Goal: Task Accomplishment & Management: Use online tool/utility

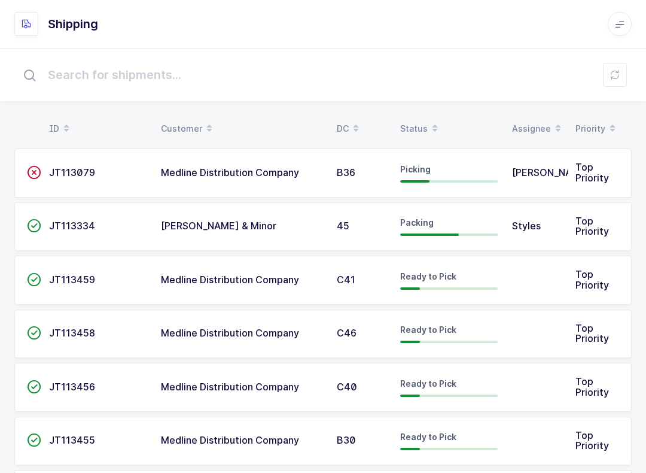
click at [428, 120] on span at bounding box center [435, 128] width 14 height 20
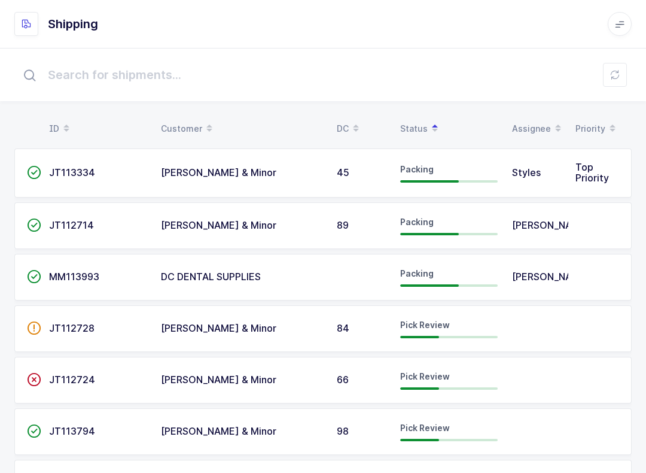
click at [549, 454] on td at bounding box center [536, 431] width 63 height 47
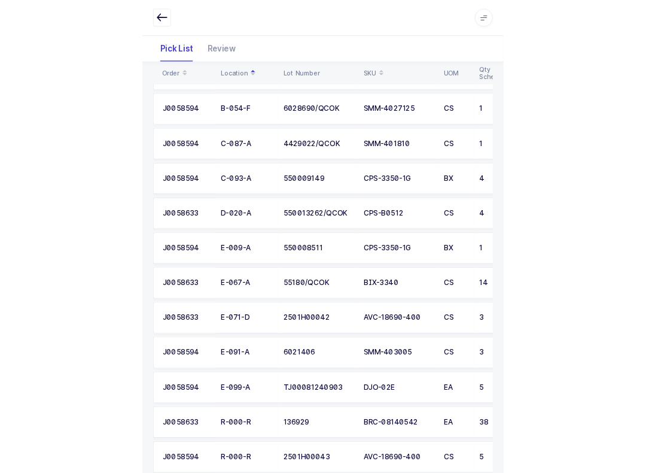
scroll to position [233, 0]
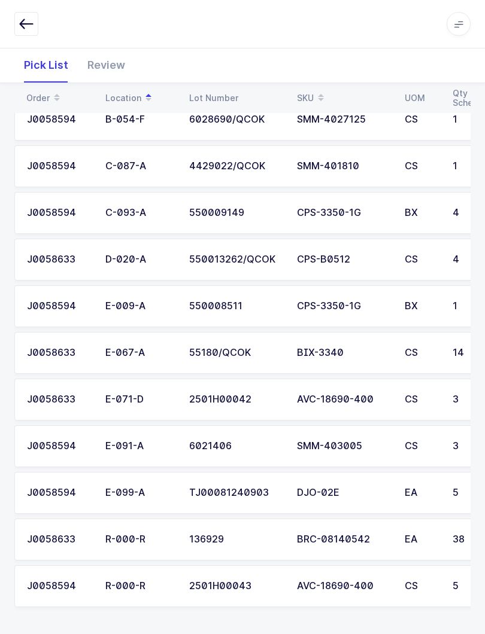
click at [108, 68] on div "Review" at bounding box center [106, 65] width 57 height 35
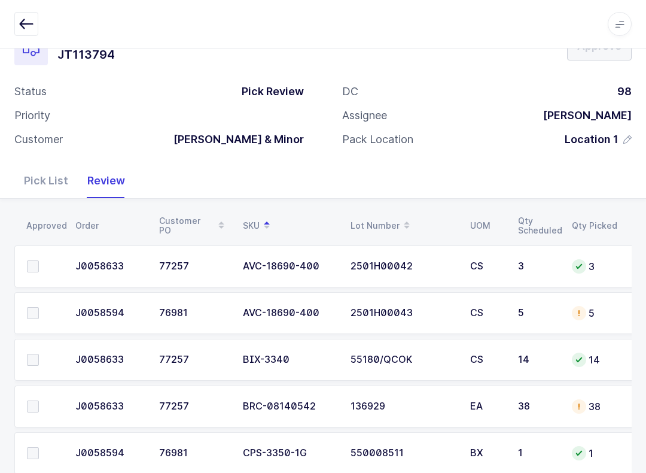
scroll to position [0, 0]
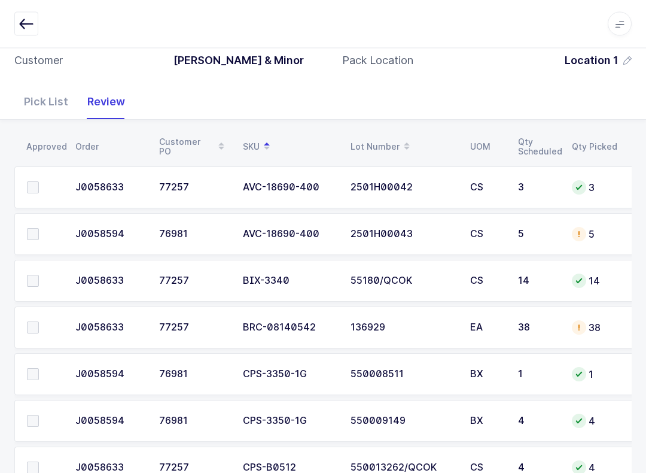
click at [22, 22] on icon "button" at bounding box center [26, 24] width 14 height 14
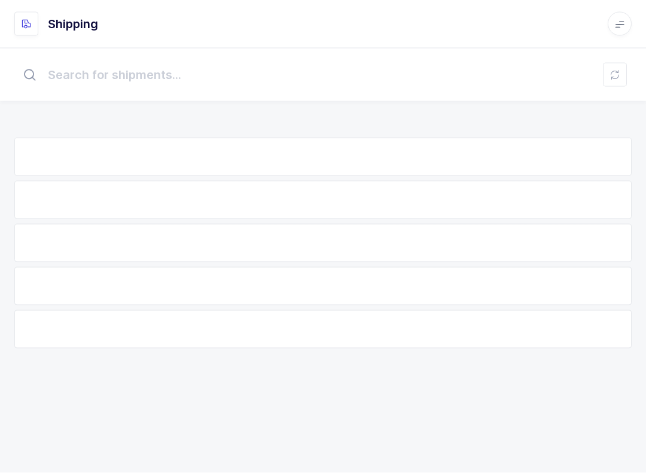
scroll to position [12, 0]
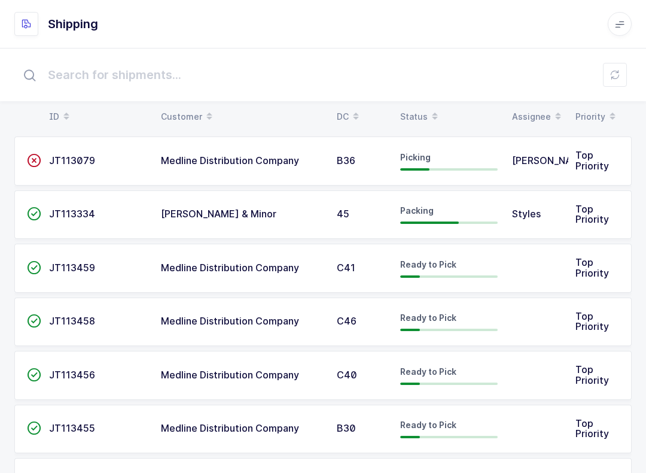
click at [413, 93] on input "text" at bounding box center [322, 75] width 617 height 38
click at [421, 111] on div "Status" at bounding box center [449, 116] width 98 height 20
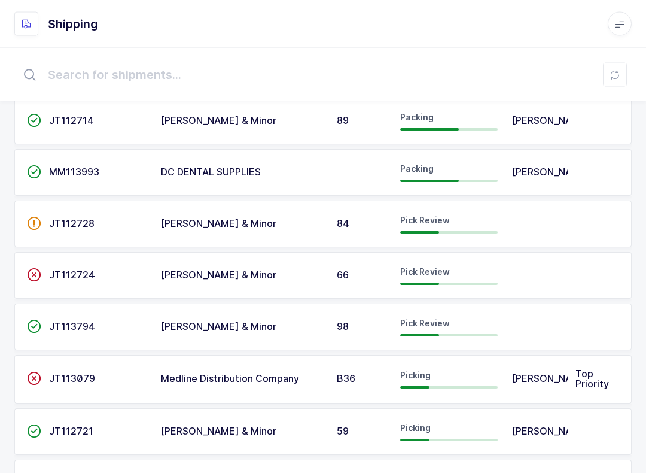
scroll to position [115, 0]
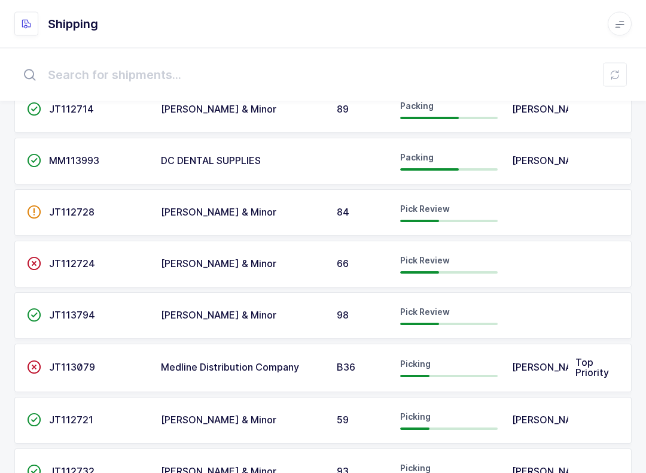
click at [439, 266] on span "Pick Review" at bounding box center [425, 260] width 50 height 10
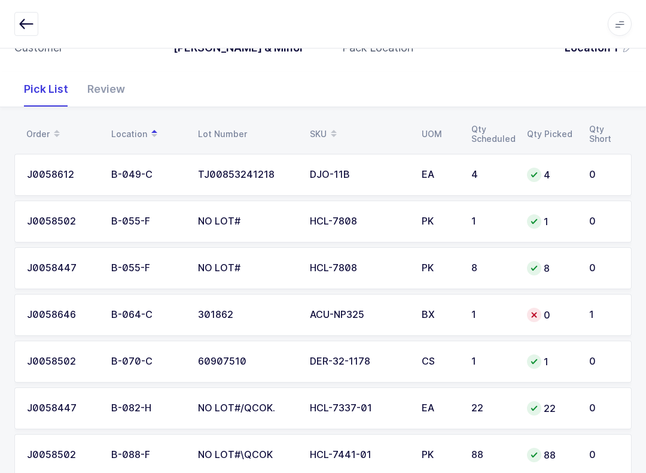
click at [569, 310] on div "0" at bounding box center [551, 315] width 48 height 14
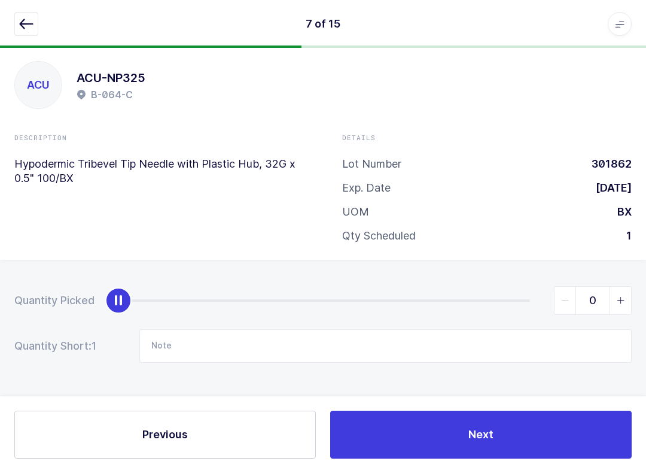
scroll to position [12, 0]
click at [630, 293] on span "slider between 0 and 1" at bounding box center [621, 301] width 22 height 28
type input "1"
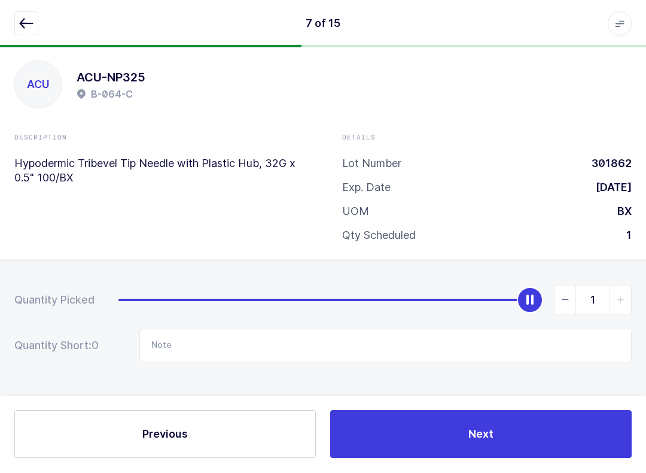
scroll to position [9, 0]
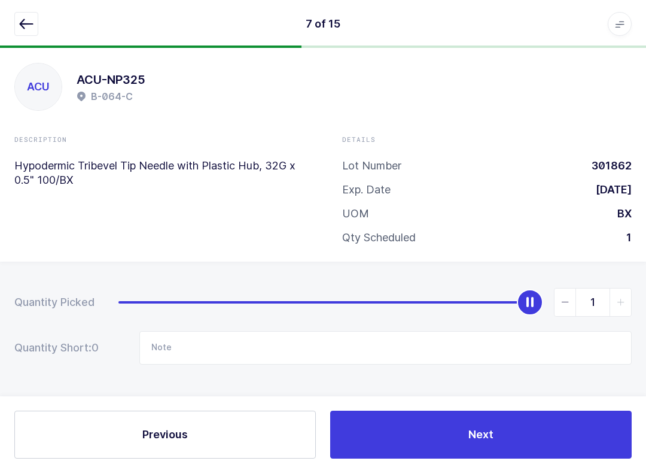
click at [525, 441] on button "Next" at bounding box center [481, 434] width 302 height 48
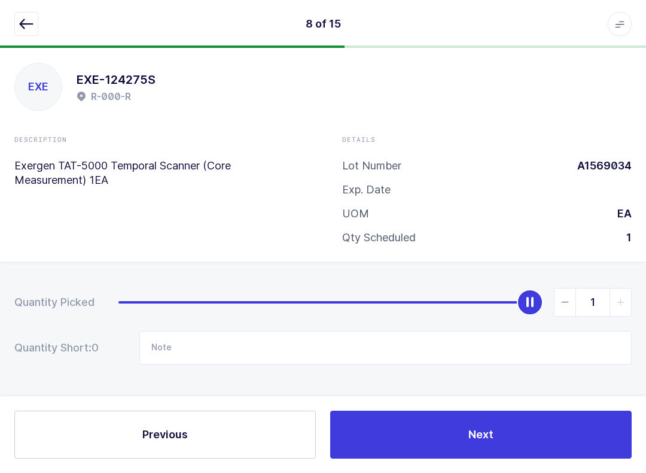
click at [32, 20] on icon "button" at bounding box center [26, 24] width 14 height 14
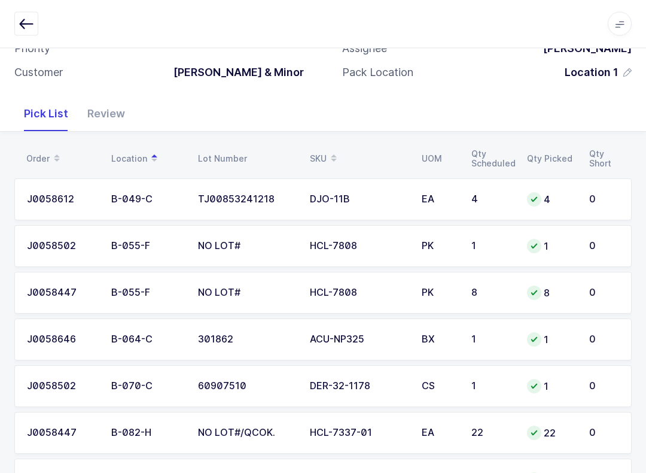
scroll to position [0, 0]
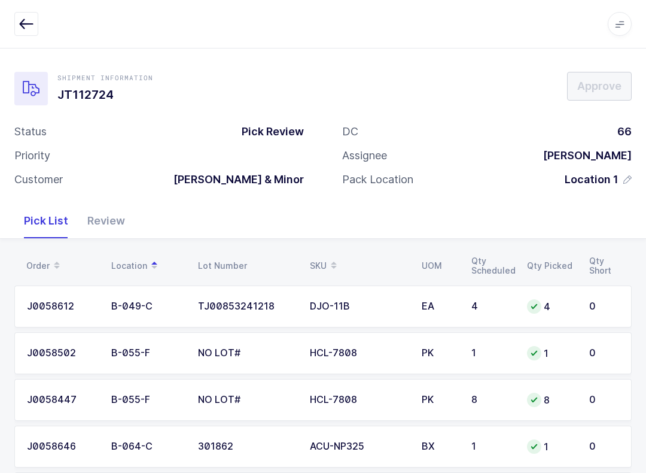
click at [111, 206] on div "Review" at bounding box center [106, 220] width 57 height 35
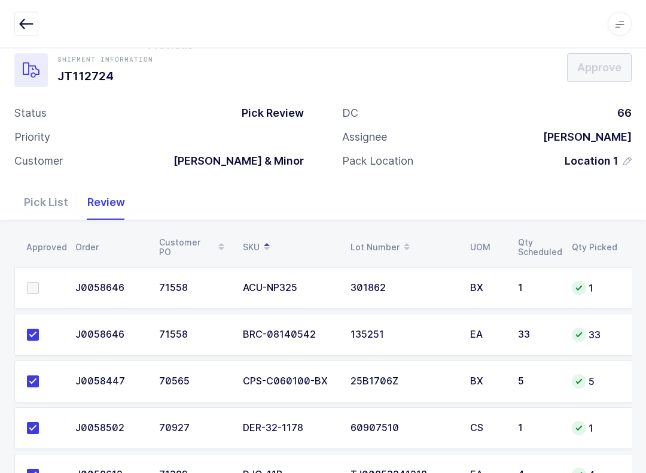
click at [36, 291] on span at bounding box center [33, 288] width 12 height 12
click at [39, 282] on input "checkbox" at bounding box center [39, 282] width 0 height 0
click at [613, 75] on span "Approve" at bounding box center [599, 67] width 44 height 15
click at [30, 17] on icon "button" at bounding box center [26, 24] width 14 height 14
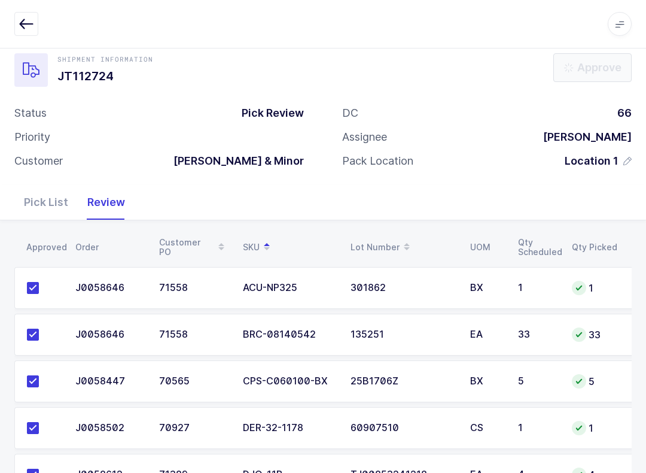
scroll to position [12, 0]
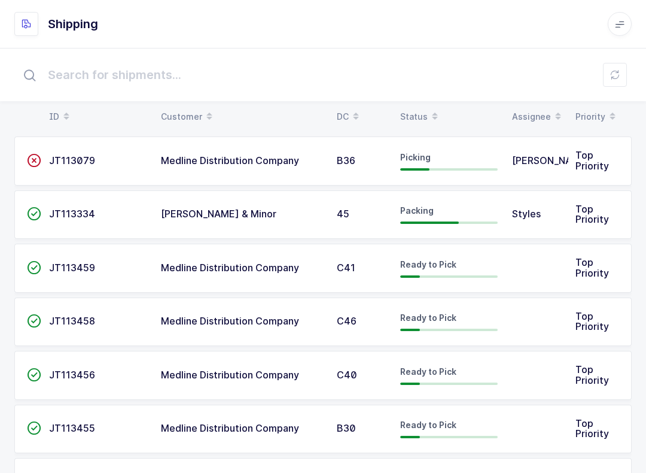
click at [422, 102] on table "ID Customer DC Status Assignee Priority" at bounding box center [322, 117] width 617 height 30
click at [422, 112] on div "Status" at bounding box center [449, 116] width 98 height 20
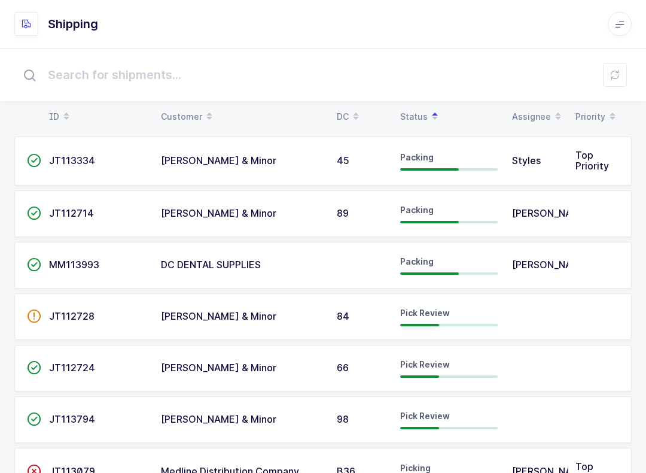
click at [443, 427] on div "Pick Review" at bounding box center [449, 419] width 98 height 19
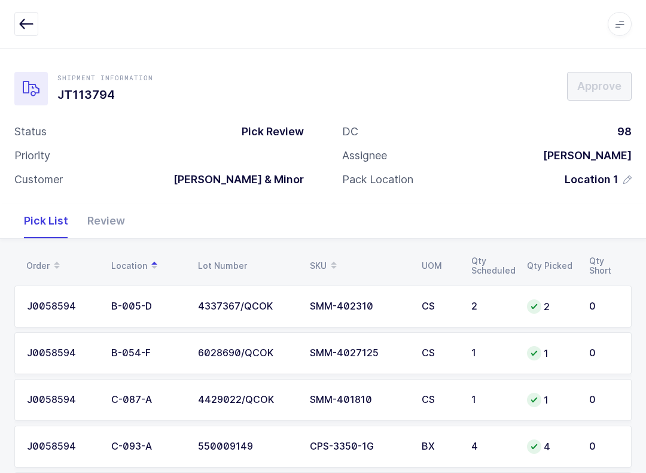
click at [117, 218] on div "Review" at bounding box center [106, 220] width 57 height 35
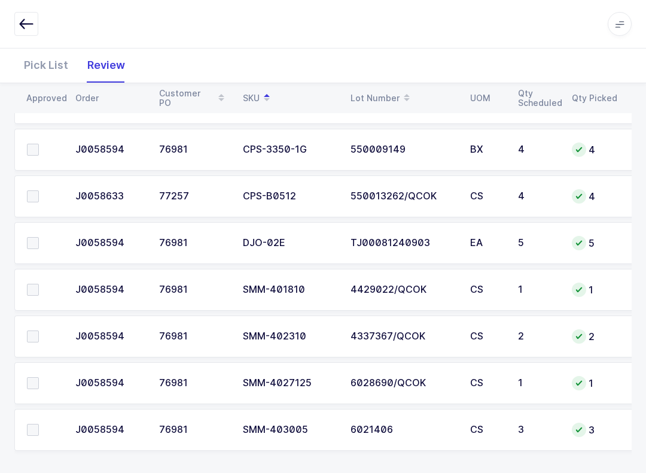
scroll to position [395, 0]
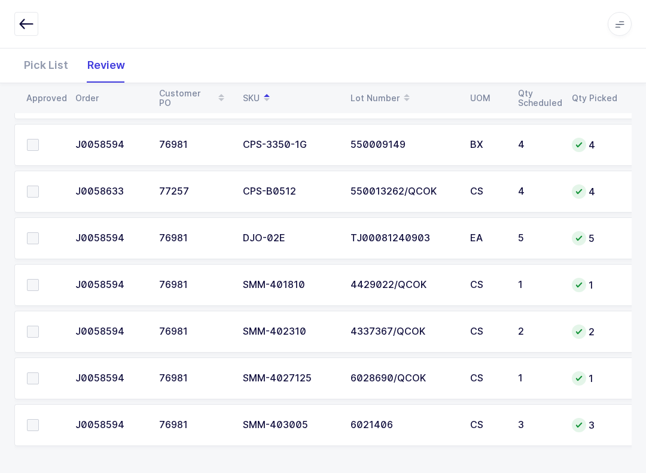
click at [31, 427] on span at bounding box center [33, 425] width 12 height 12
click at [39, 419] on input "checkbox" at bounding box center [39, 419] width 0 height 0
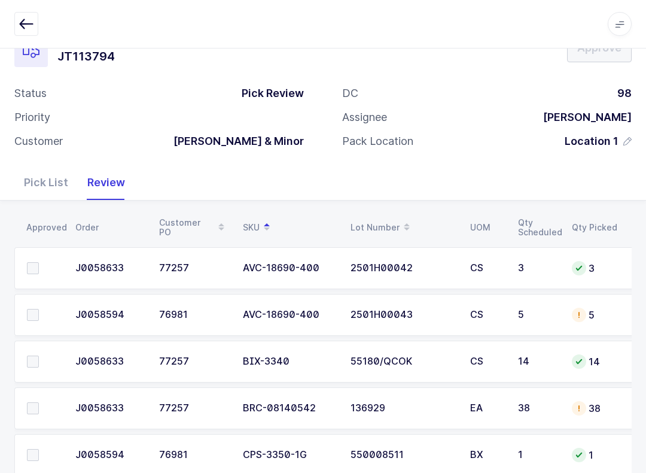
scroll to position [37, 0]
click at [34, 264] on span at bounding box center [33, 269] width 12 height 12
click at [39, 263] on input "checkbox" at bounding box center [39, 263] width 0 height 0
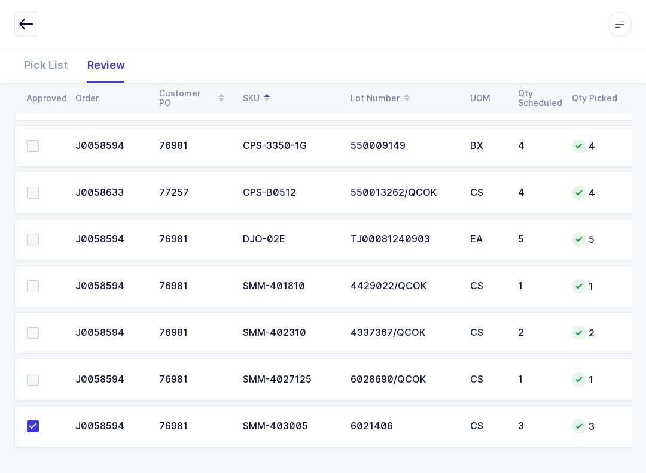
scroll to position [395, 0]
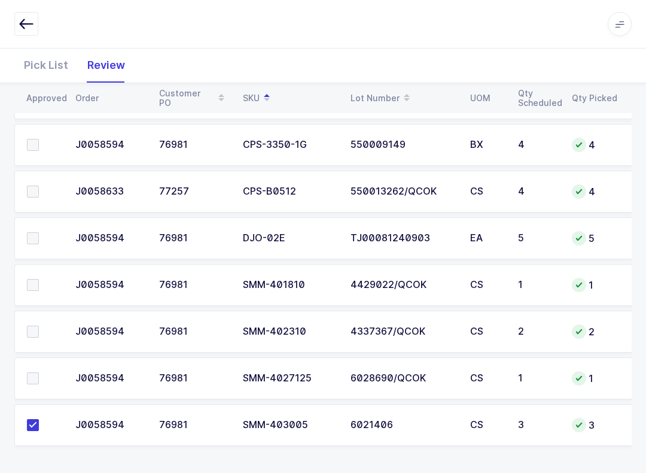
click at [40, 329] on label at bounding box center [44, 331] width 34 height 12
click at [39, 325] on input "checkbox" at bounding box center [39, 325] width 0 height 0
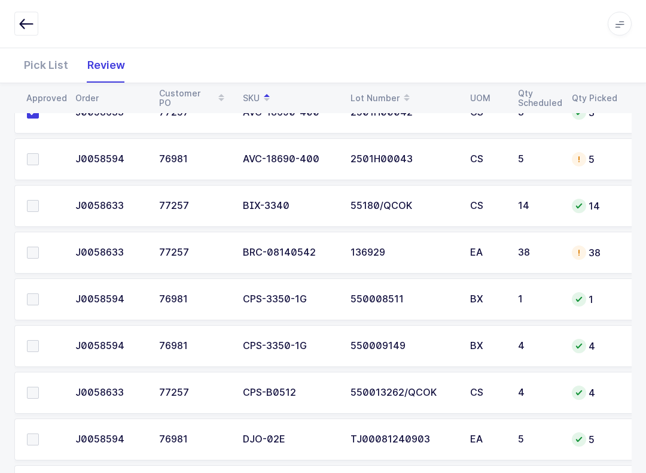
scroll to position [179, 0]
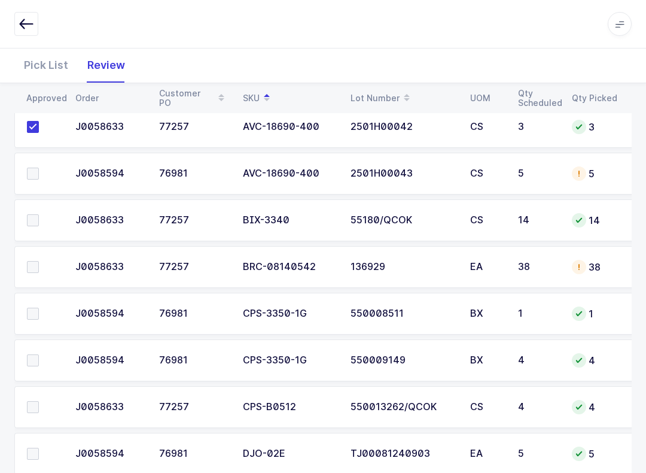
click at [43, 266] on label at bounding box center [44, 267] width 34 height 12
click at [39, 261] on input "checkbox" at bounding box center [39, 261] width 0 height 0
click at [32, 168] on span at bounding box center [33, 174] width 12 height 12
click at [39, 168] on input "checkbox" at bounding box center [39, 168] width 0 height 0
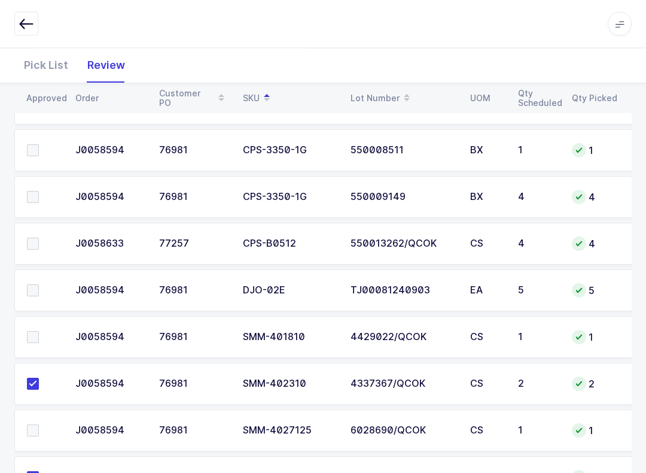
scroll to position [395, 0]
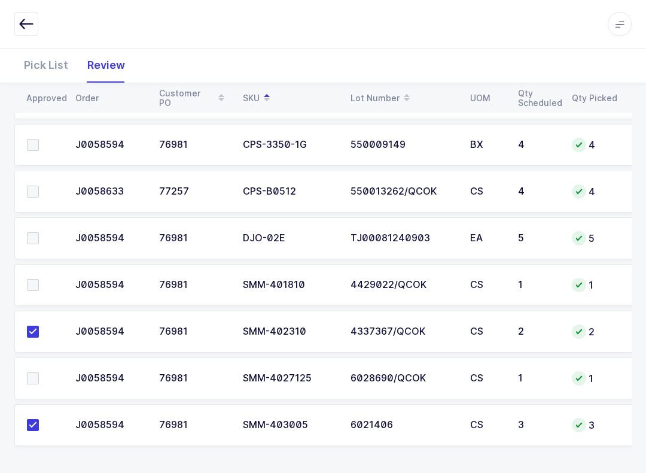
click at [39, 237] on label at bounding box center [44, 238] width 34 height 12
click at [39, 232] on input "checkbox" at bounding box center [39, 232] width 0 height 0
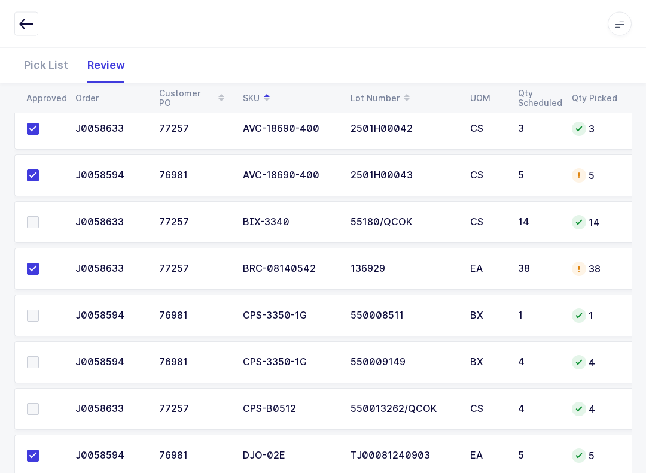
scroll to position [157, 0]
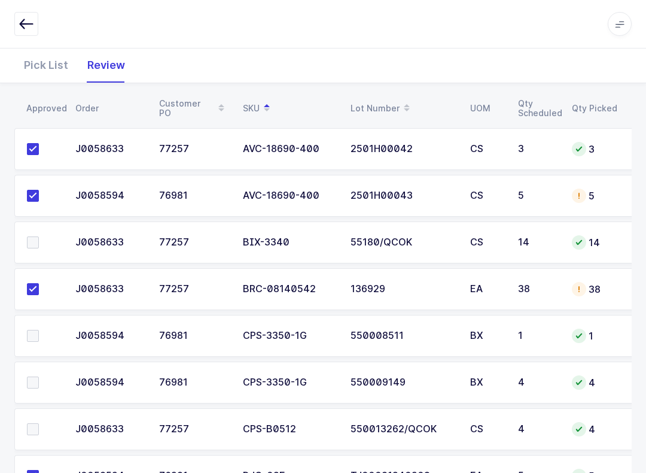
click at [35, 245] on span at bounding box center [33, 242] width 12 height 12
click at [39, 236] on input "checkbox" at bounding box center [39, 236] width 0 height 0
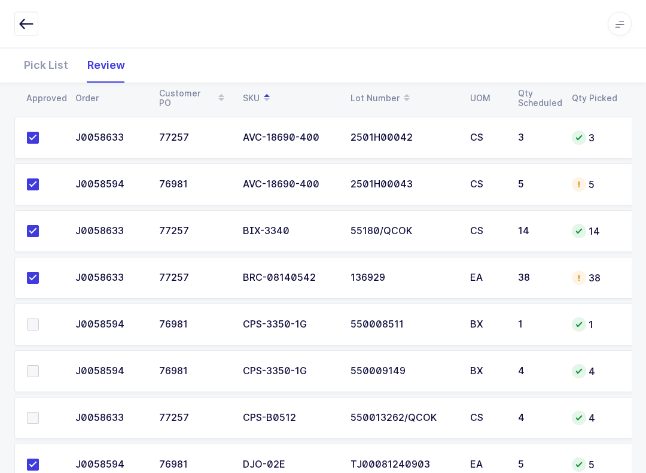
scroll to position [168, 0]
click at [30, 361] on td at bounding box center [41, 372] width 54 height 42
click at [32, 372] on span at bounding box center [33, 372] width 12 height 12
click at [39, 366] on input "checkbox" at bounding box center [39, 366] width 0 height 0
click at [48, 323] on label at bounding box center [44, 325] width 34 height 12
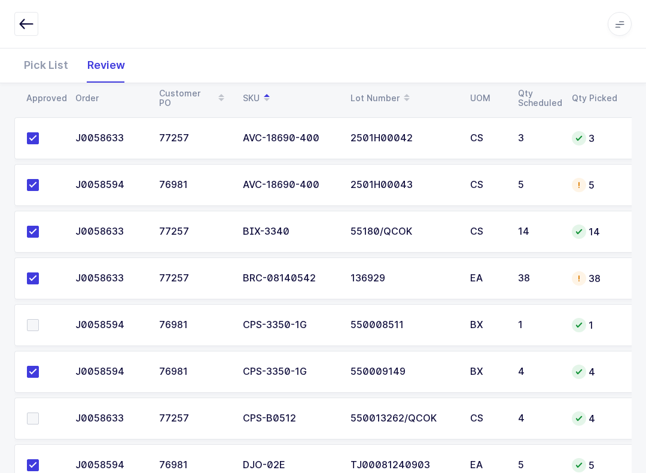
click at [39, 319] on input "checkbox" at bounding box center [39, 319] width 0 height 0
click at [45, 324] on label at bounding box center [44, 325] width 34 height 12
click at [39, 319] on input "checkbox" at bounding box center [39, 319] width 0 height 0
click at [29, 328] on span at bounding box center [33, 325] width 12 height 12
click at [39, 319] on input "checkbox" at bounding box center [39, 319] width 0 height 0
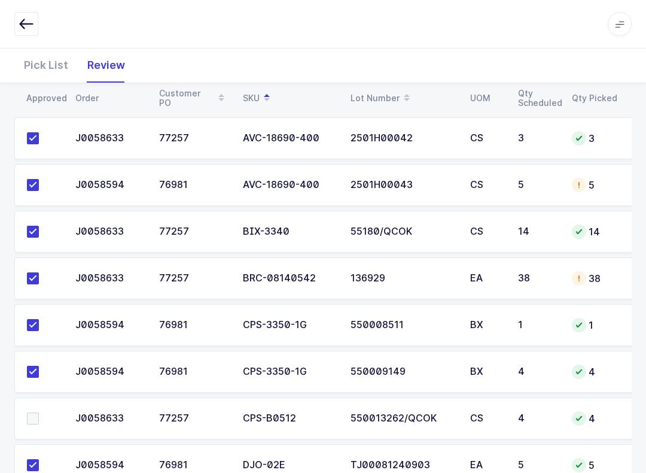
click at [45, 415] on label at bounding box center [44, 418] width 34 height 12
click at [39, 412] on input "checkbox" at bounding box center [39, 412] width 0 height 0
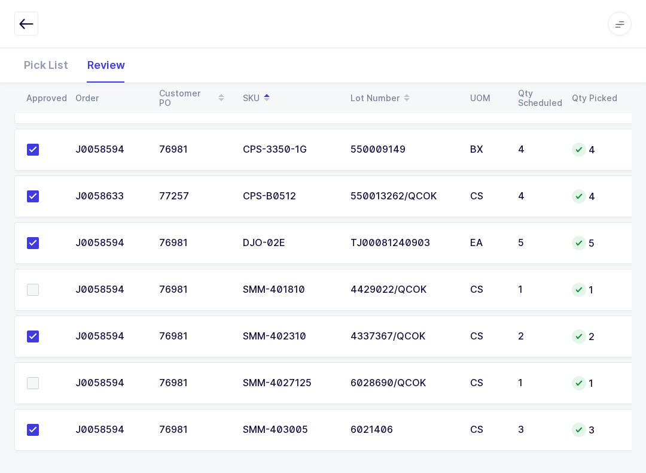
scroll to position [395, 0]
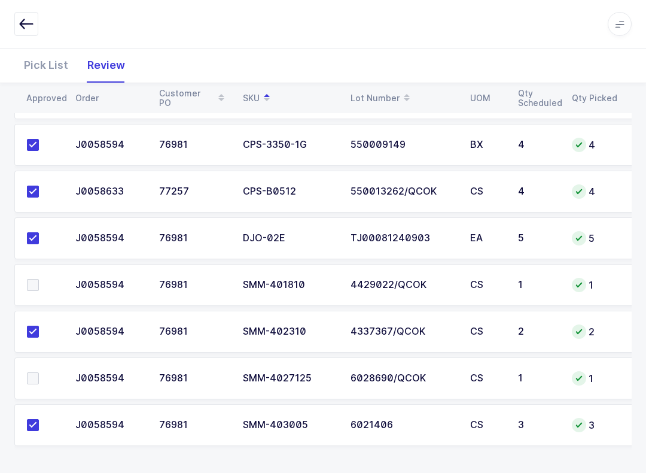
click at [39, 279] on label at bounding box center [44, 285] width 34 height 12
click at [39, 279] on input "checkbox" at bounding box center [39, 279] width 0 height 0
click at [29, 376] on span at bounding box center [33, 378] width 12 height 12
click at [39, 372] on input "checkbox" at bounding box center [39, 372] width 0 height 0
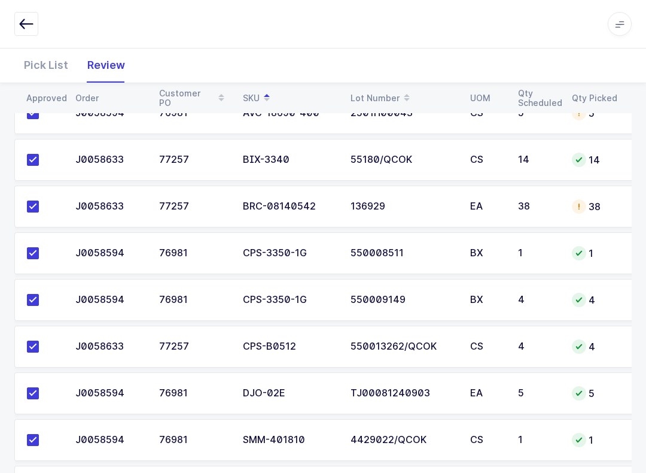
scroll to position [0, 0]
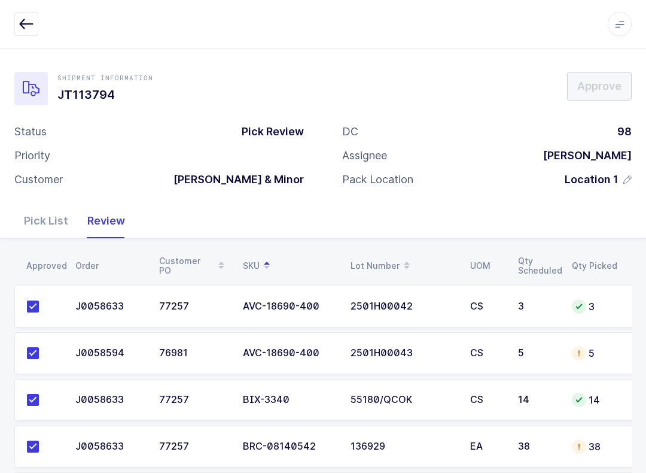
click at [51, 224] on div "Pick List" at bounding box center [45, 220] width 63 height 35
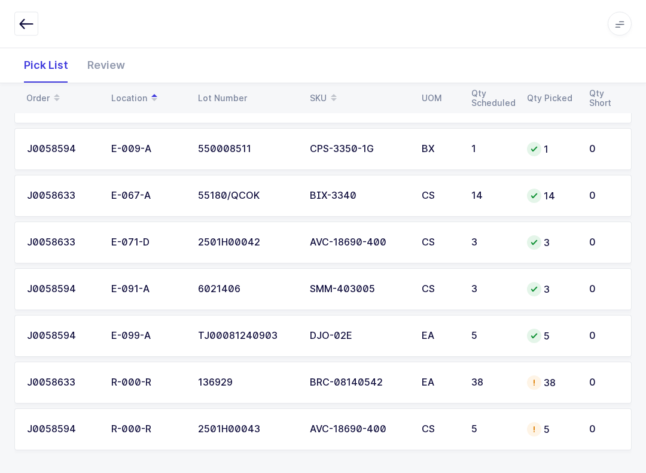
scroll to position [395, 0]
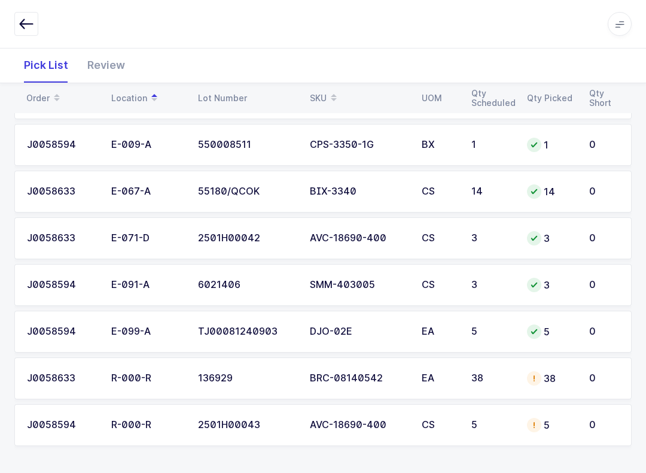
click at [23, 26] on icon "button" at bounding box center [26, 24] width 14 height 14
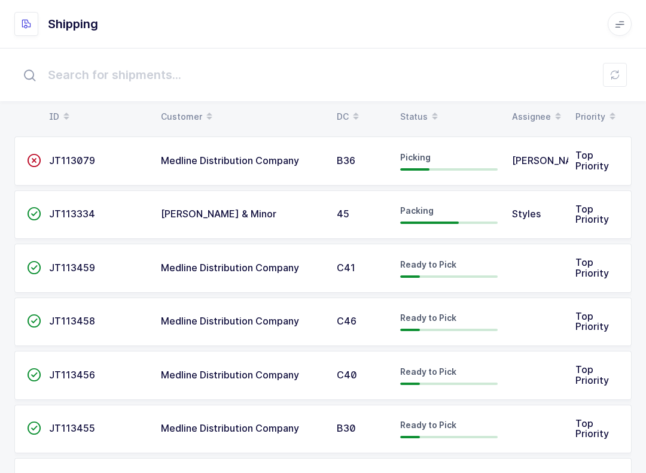
click at [616, 72] on icon at bounding box center [615, 75] width 10 height 10
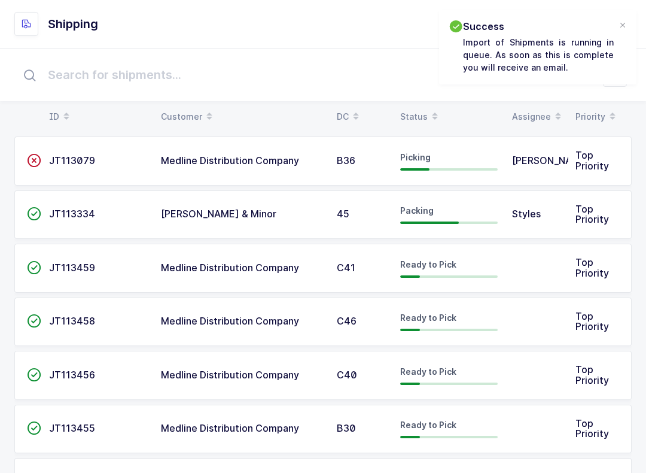
click at [424, 109] on div "Status" at bounding box center [449, 116] width 98 height 20
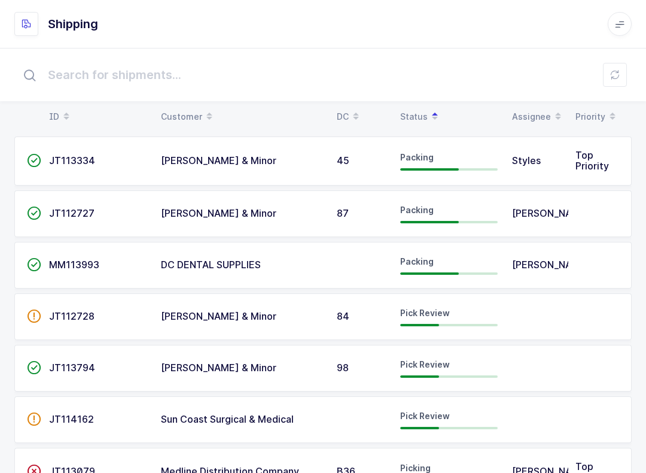
click at [501, 369] on td "Pick Review" at bounding box center [449, 368] width 112 height 47
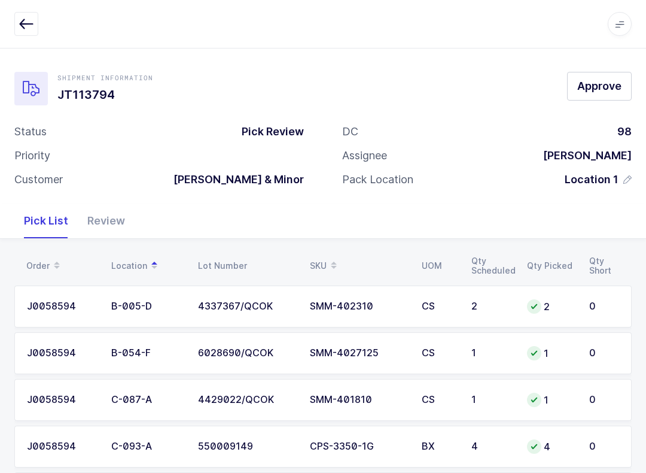
click at [103, 214] on div "Review" at bounding box center [106, 220] width 57 height 35
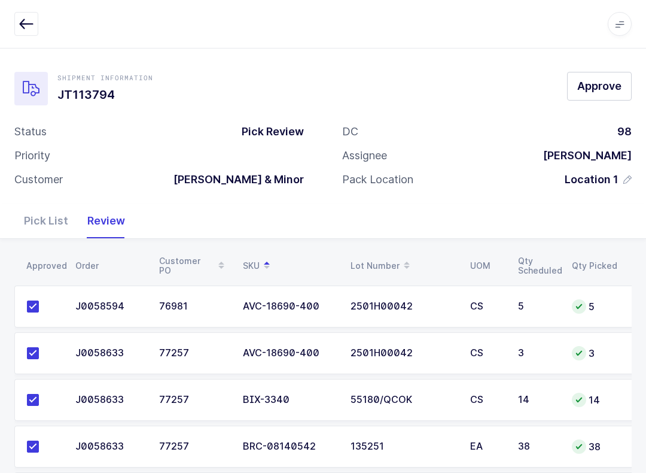
click at [594, 85] on span "Approve" at bounding box center [599, 85] width 44 height 15
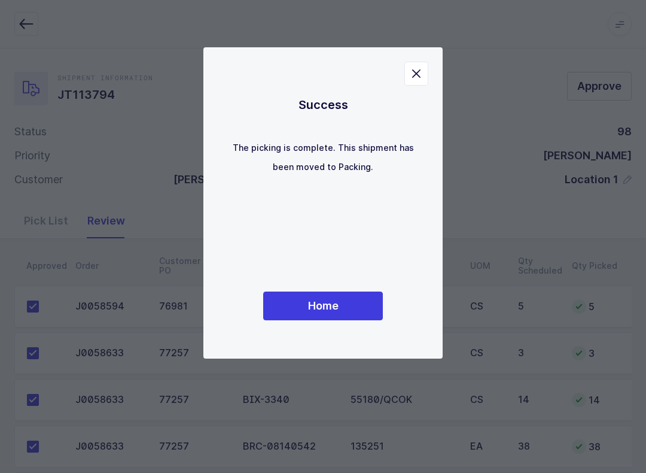
click at [322, 313] on span "Home" at bounding box center [323, 305] width 31 height 15
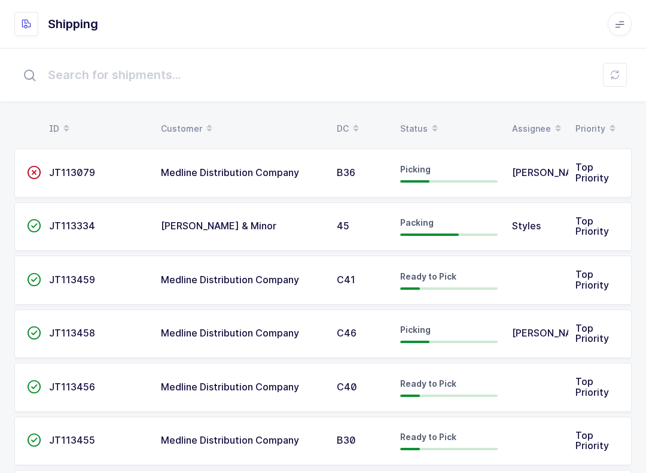
click at [433, 118] on span at bounding box center [435, 128] width 14 height 20
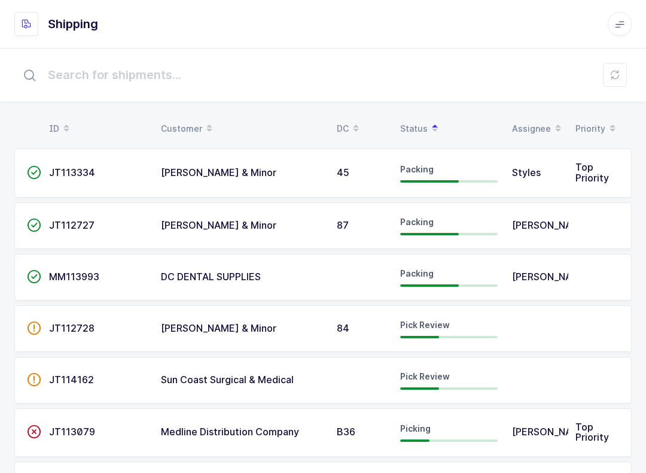
click at [477, 330] on div "Pick Review" at bounding box center [449, 328] width 98 height 19
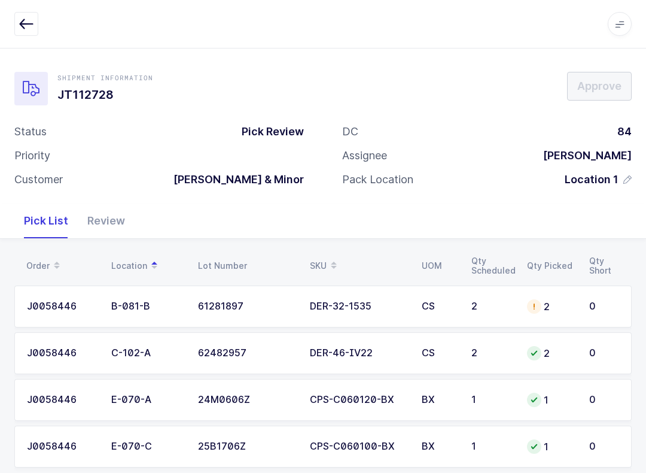
scroll to position [22, 0]
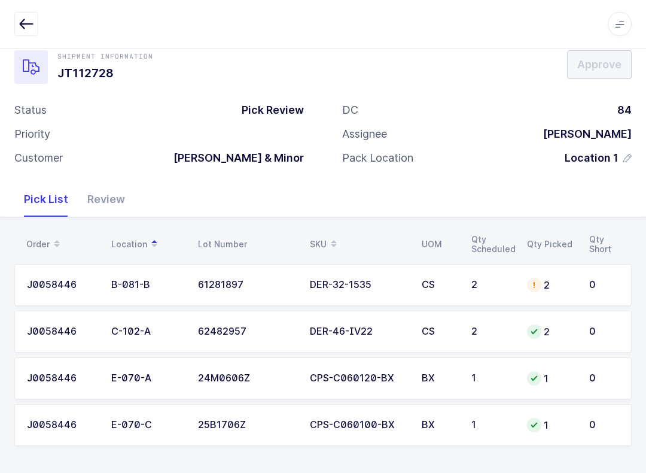
click at [97, 193] on div "Review" at bounding box center [106, 199] width 57 height 35
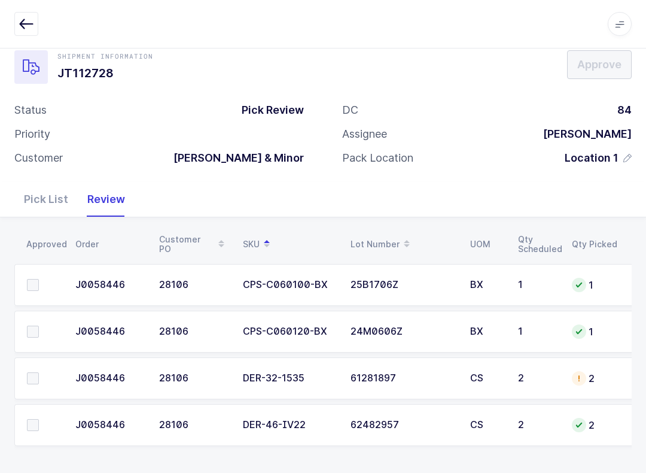
click at [23, 425] on td at bounding box center [41, 425] width 54 height 42
click at [32, 425] on span at bounding box center [33, 425] width 12 height 12
click at [39, 419] on input "checkbox" at bounding box center [39, 419] width 0 height 0
click at [36, 285] on span at bounding box center [33, 285] width 12 height 12
click at [39, 279] on input "checkbox" at bounding box center [39, 279] width 0 height 0
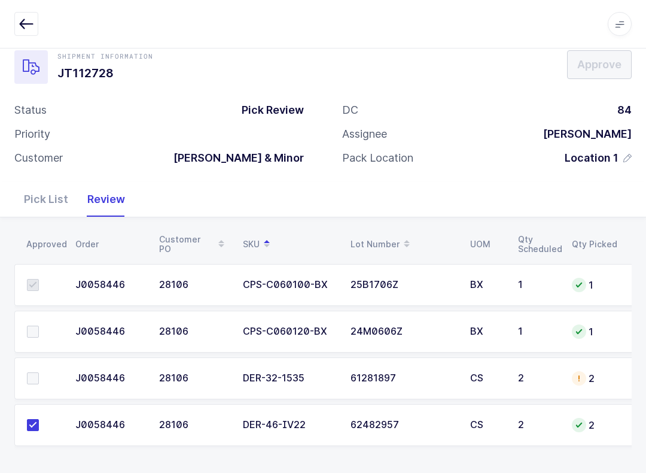
click at [37, 334] on span at bounding box center [33, 331] width 12 height 12
click at [39, 325] on input "checkbox" at bounding box center [39, 325] width 0 height 0
click at [44, 372] on label at bounding box center [44, 378] width 34 height 12
click at [39, 372] on input "checkbox" at bounding box center [39, 372] width 0 height 0
click at [34, 195] on div "Pick List" at bounding box center [45, 199] width 63 height 35
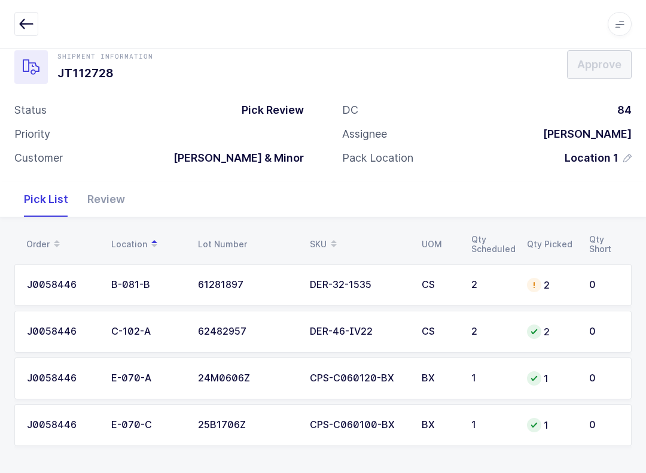
click at [575, 278] on td "2" at bounding box center [551, 285] width 62 height 42
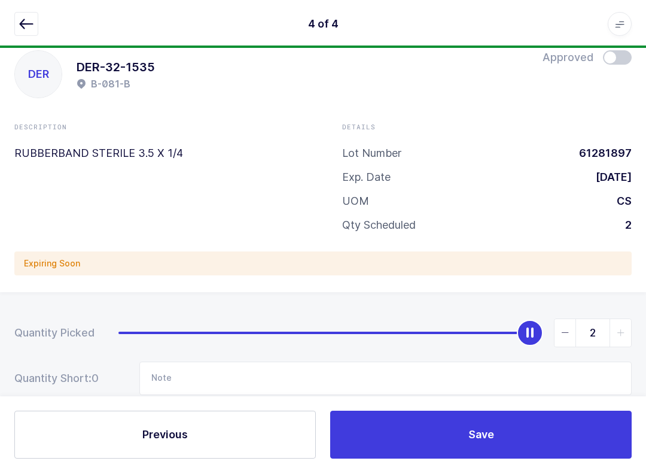
click at [617, 52] on span at bounding box center [617, 57] width 29 height 14
click at [583, 435] on button "Save" at bounding box center [481, 434] width 302 height 48
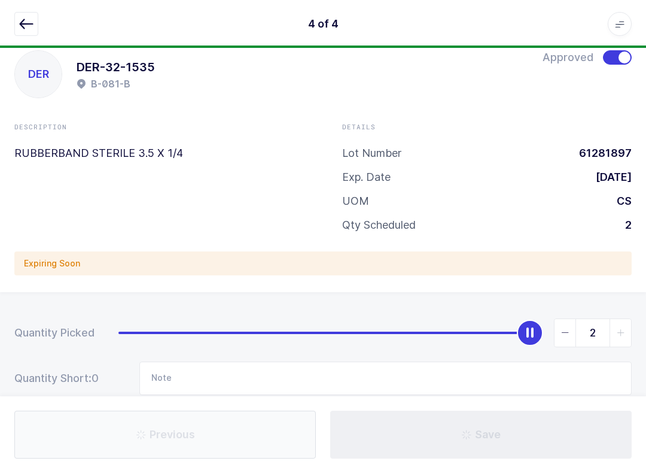
scroll to position [12, 0]
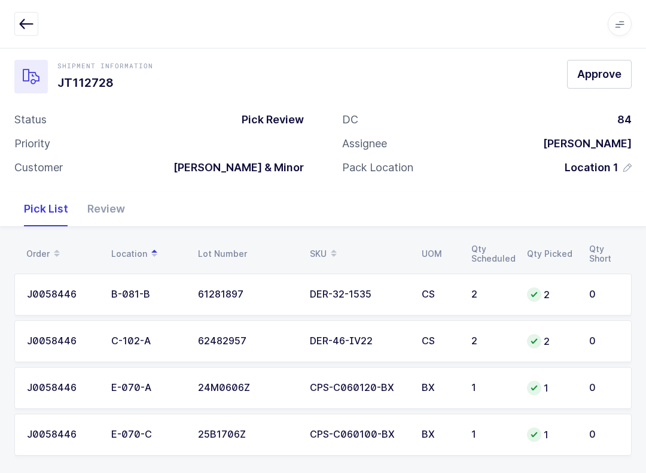
click at [603, 68] on span "Approve" at bounding box center [599, 73] width 44 height 15
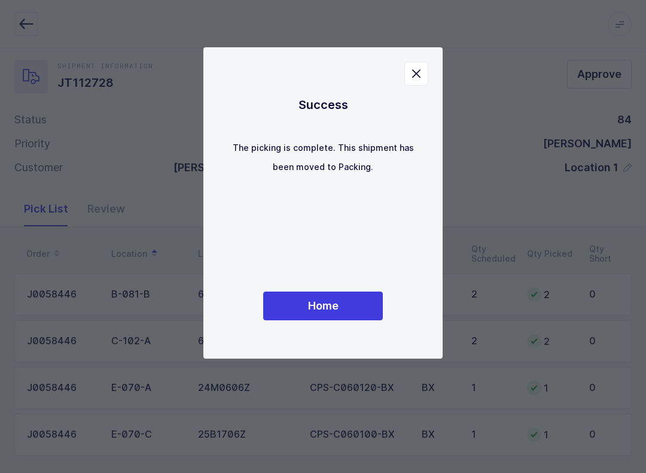
click at [351, 302] on button "Home" at bounding box center [323, 305] width 120 height 29
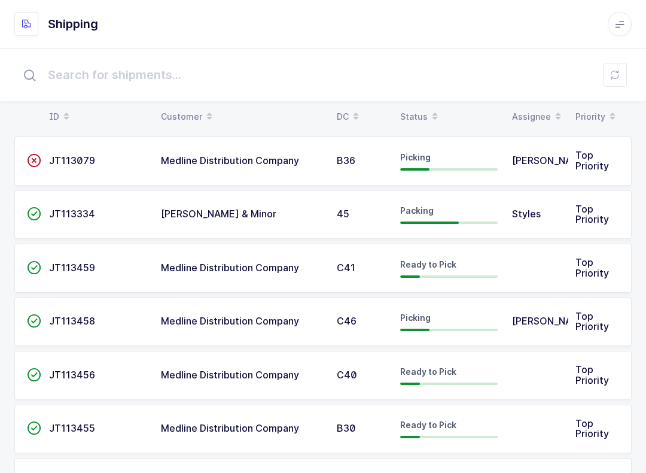
click at [424, 103] on table "ID Customer DC Status Assignee Priority" at bounding box center [322, 117] width 617 height 30
click at [412, 115] on div "Status" at bounding box center [449, 116] width 98 height 20
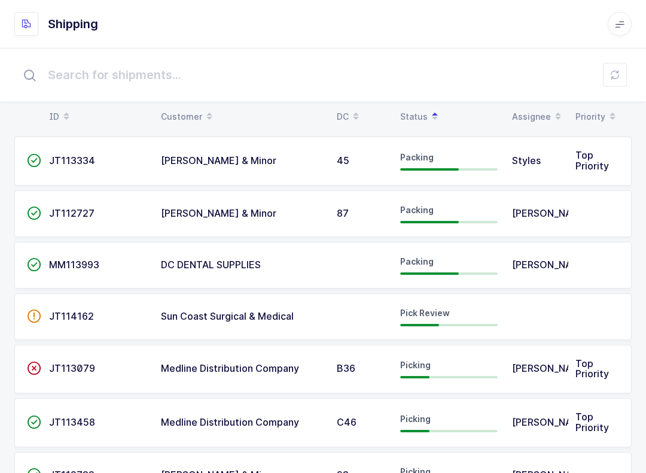
click at [495, 310] on div "Pick Review" at bounding box center [449, 316] width 98 height 19
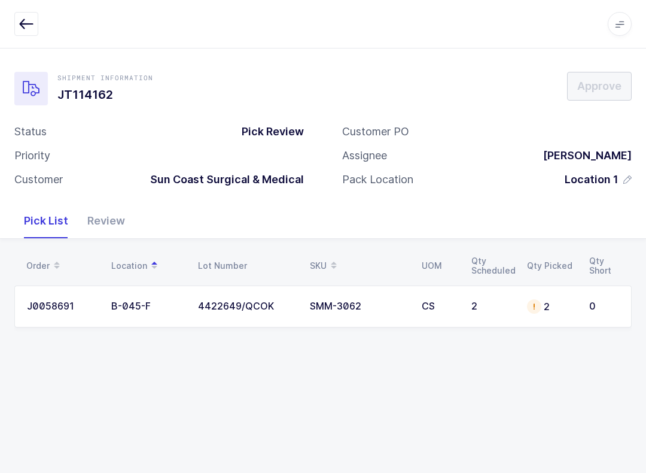
click at [32, 28] on icon "button" at bounding box center [26, 24] width 14 height 14
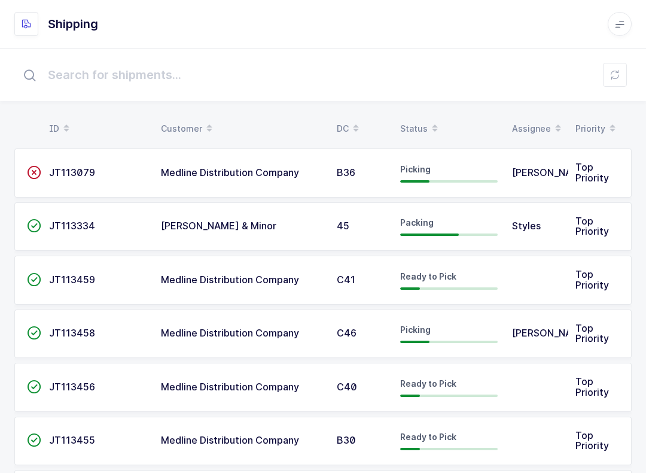
click at [412, 123] on div "Status" at bounding box center [449, 128] width 98 height 20
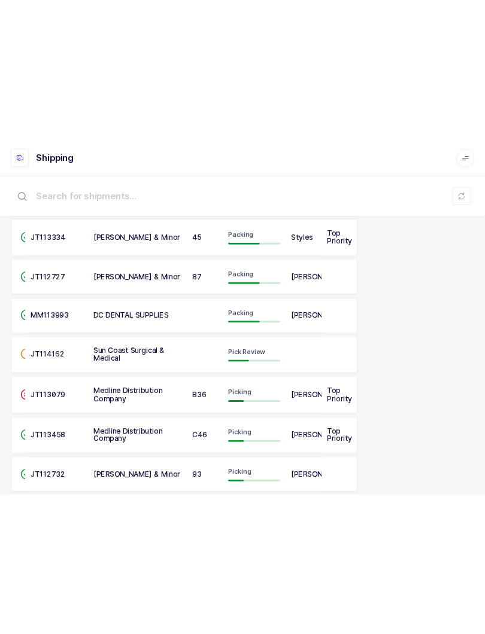
scroll to position [42, 0]
